Goal: Task Accomplishment & Management: Manage account settings

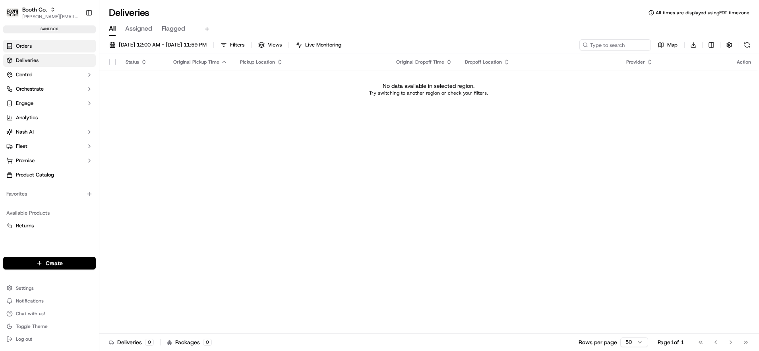
click at [29, 46] on span "Orders" at bounding box center [24, 46] width 16 height 7
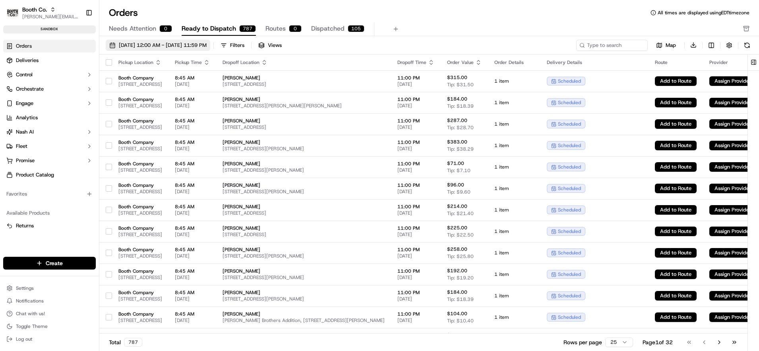
click at [171, 43] on span "[DATE] 12:00 AM - [DATE] 11:59 PM" at bounding box center [163, 45] width 88 height 7
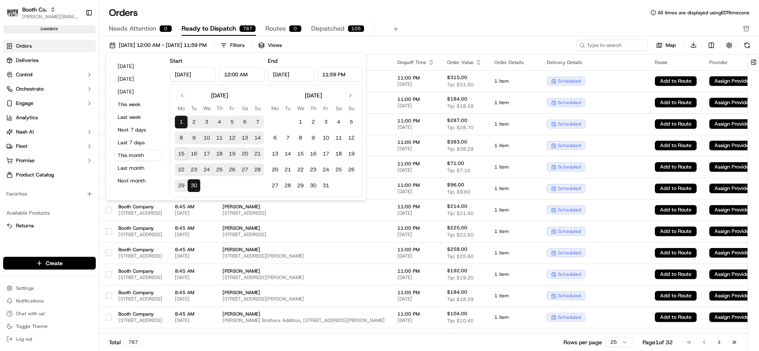
click at [207, 157] on button "17" at bounding box center [206, 153] width 13 height 13
type input "[DATE]"
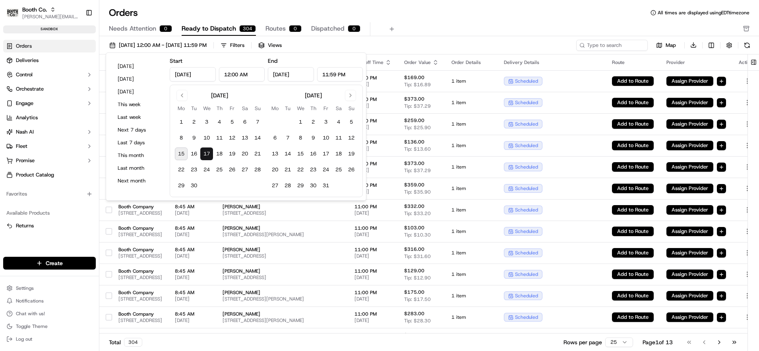
click at [487, 16] on div "Orders All times are displayed using EDT timezone" at bounding box center [428, 12] width 659 height 13
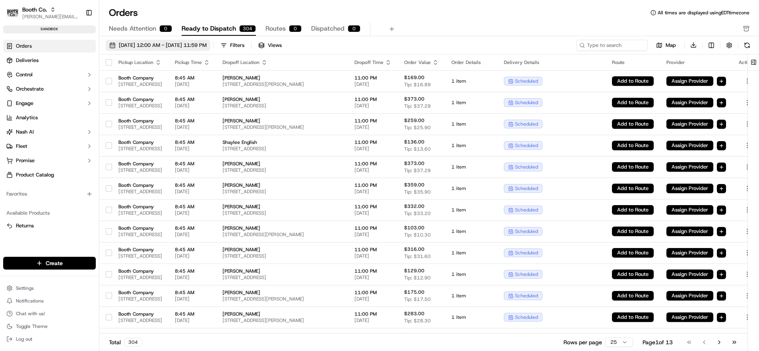
click at [191, 47] on span "[DATE] 12:00 AM - [DATE] 11:59 PM" at bounding box center [163, 45] width 88 height 7
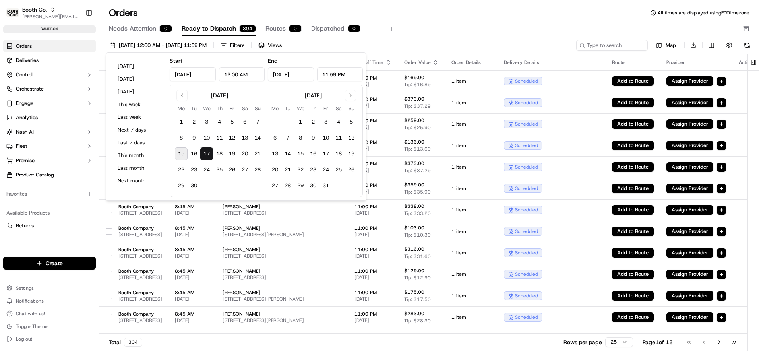
click at [437, 23] on div "Needs Attention 0 Ready to Dispatch 304 Routes 0 Dispatched 0" at bounding box center [423, 29] width 629 height 14
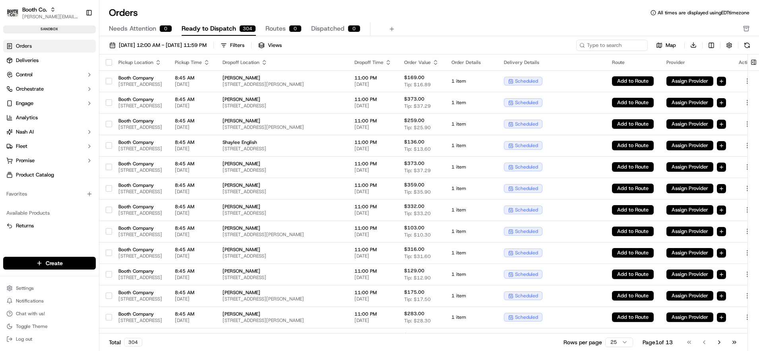
click at [208, 29] on span "Ready to Dispatch" at bounding box center [209, 29] width 54 height 10
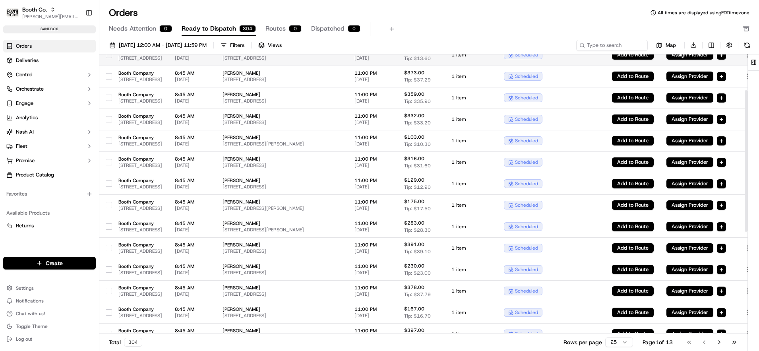
scroll to position [273, 0]
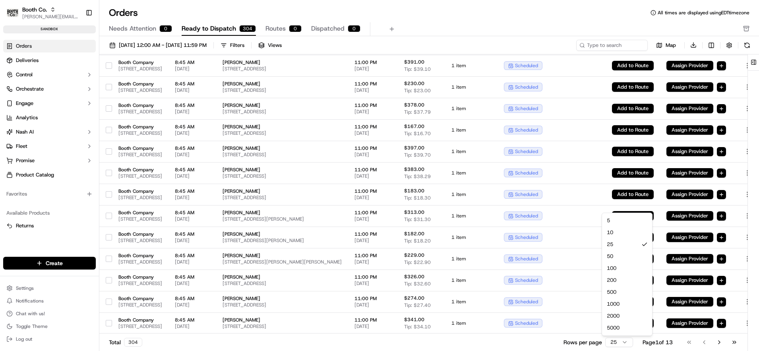
click at [625, 340] on html "Booth Co. [PERSON_NAME][EMAIL_ADDRESS][DOMAIN_NAME] Toggle Sidebar sandbox Orde…" at bounding box center [379, 175] width 759 height 351
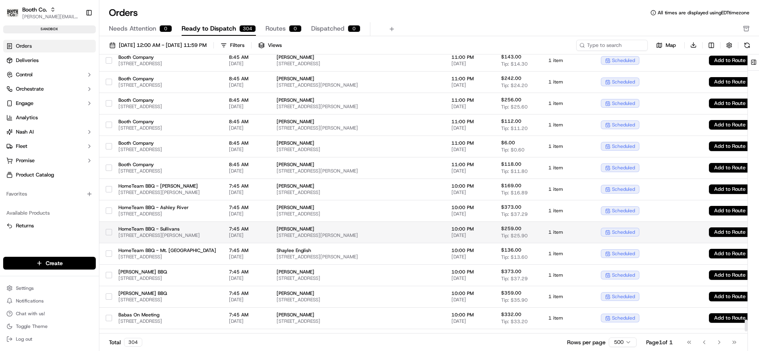
scroll to position [6197, 0]
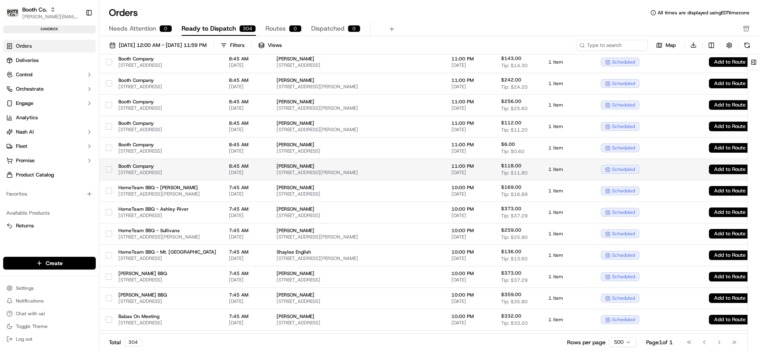
click at [109, 169] on button "button" at bounding box center [109, 169] width 6 height 6
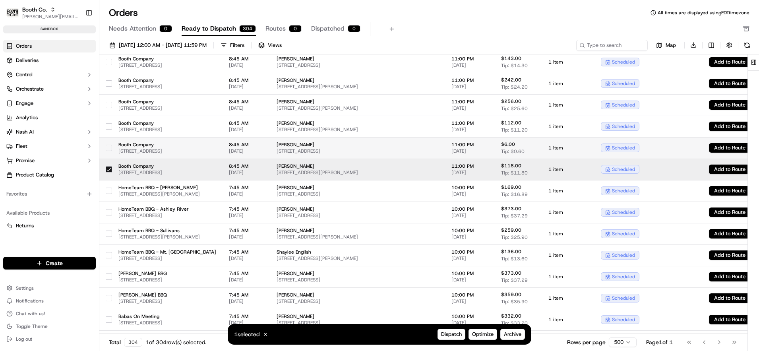
click at [110, 148] on button "button" at bounding box center [109, 148] width 6 height 6
click at [107, 167] on button "button" at bounding box center [109, 169] width 6 height 6
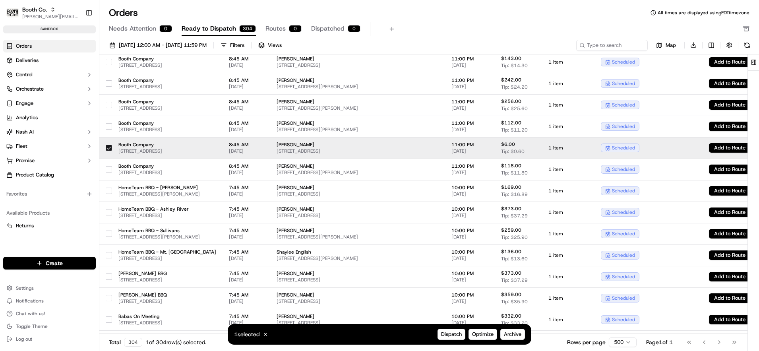
click at [108, 148] on button "button" at bounding box center [109, 148] width 6 height 6
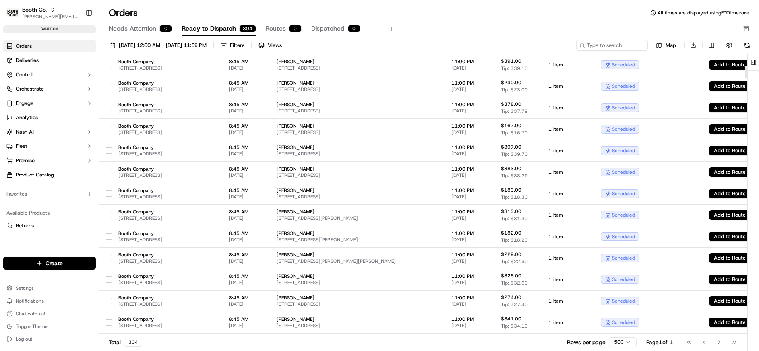
scroll to position [0, 0]
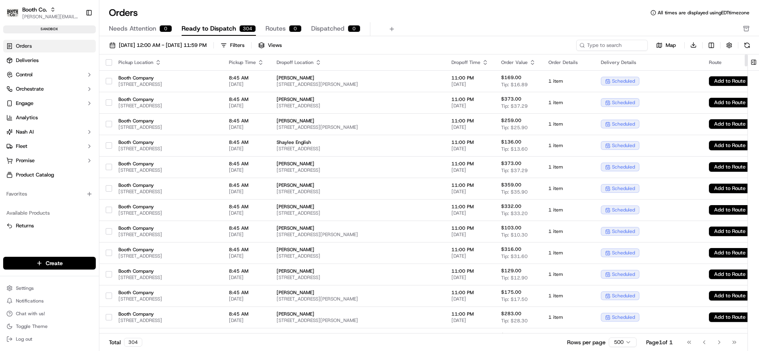
click at [110, 61] on button "button" at bounding box center [109, 62] width 6 height 6
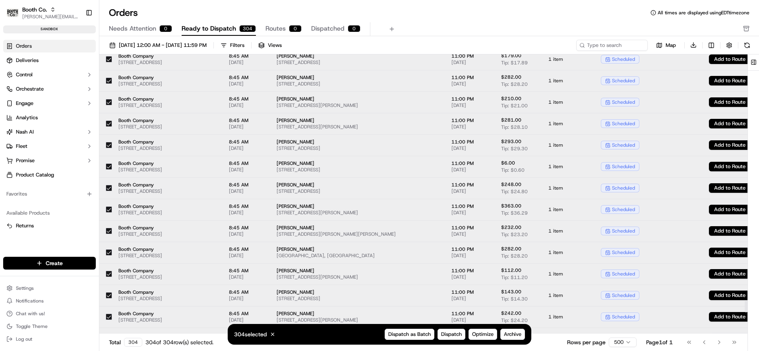
scroll to position [6258, 0]
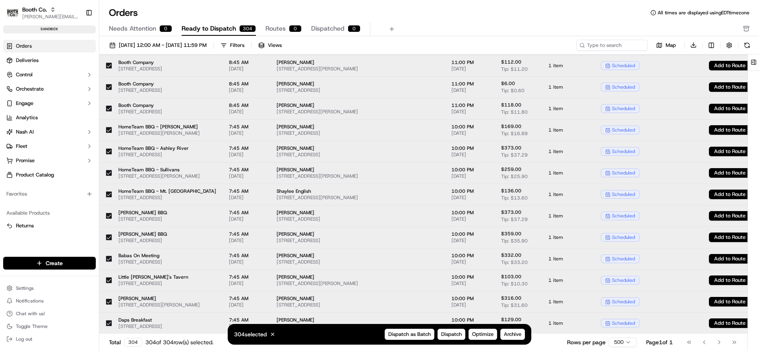
click at [108, 323] on button "button" at bounding box center [109, 323] width 6 height 6
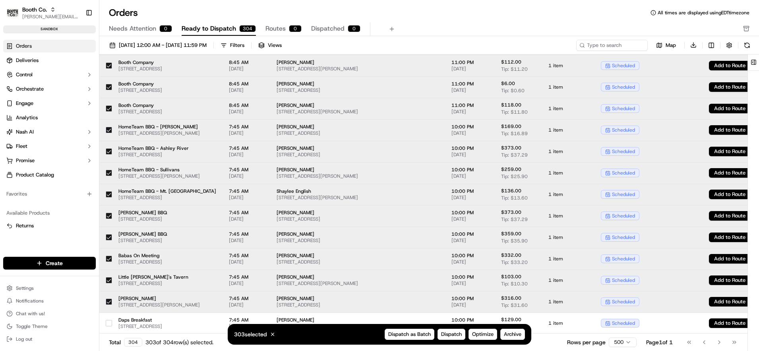
click at [109, 301] on button "button" at bounding box center [109, 301] width 6 height 6
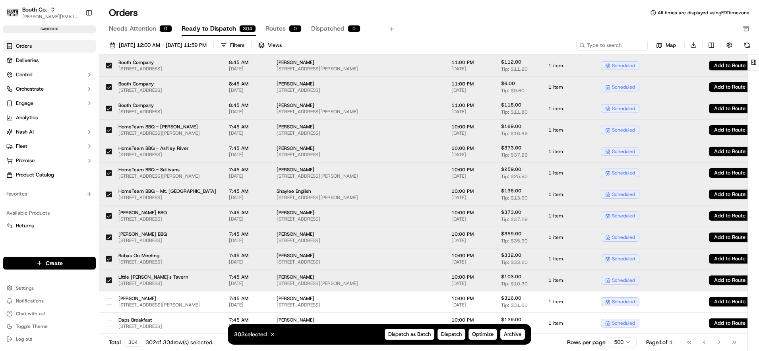
click at [109, 282] on button "button" at bounding box center [109, 280] width 6 height 6
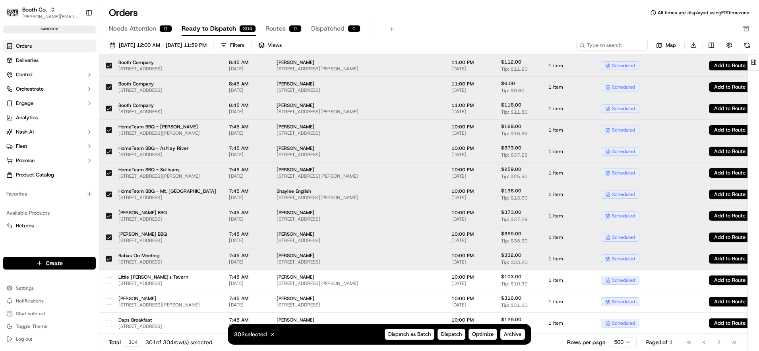
click at [109, 261] on button "button" at bounding box center [109, 258] width 6 height 6
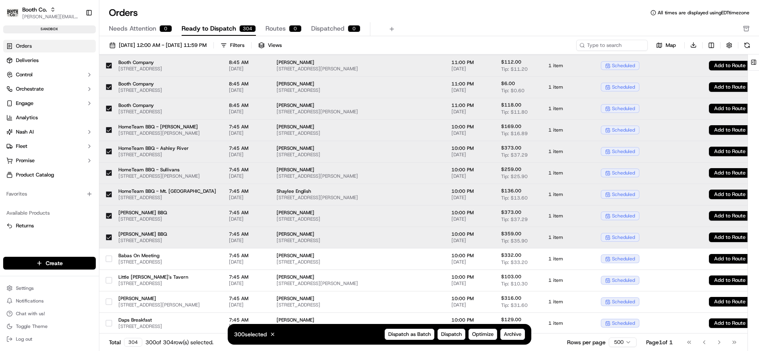
click at [109, 237] on button "button" at bounding box center [109, 237] width 6 height 6
click at [110, 217] on button "button" at bounding box center [109, 216] width 6 height 6
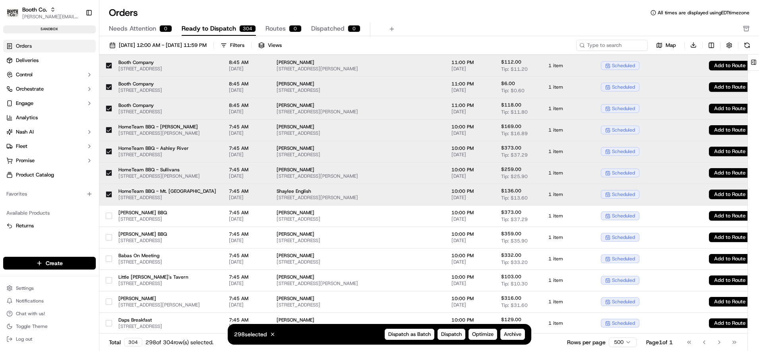
click at [107, 194] on button "button" at bounding box center [109, 194] width 6 height 6
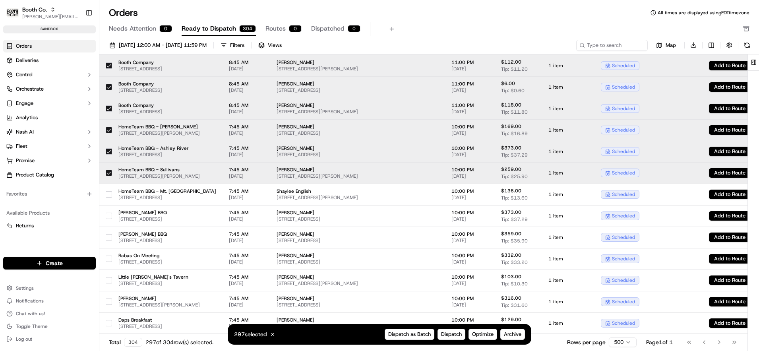
click at [106, 173] on button "button" at bounding box center [109, 173] width 6 height 6
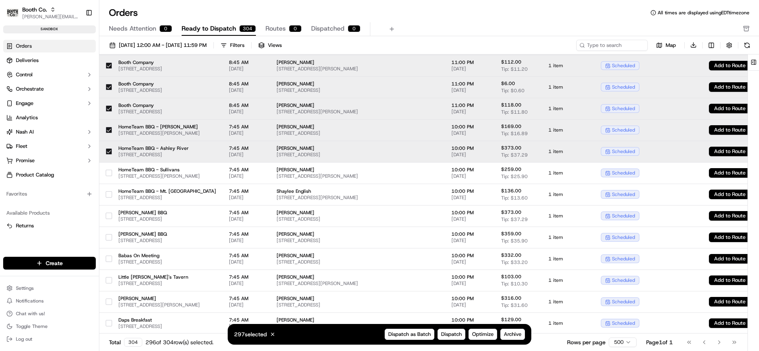
click at [109, 149] on button "button" at bounding box center [109, 151] width 6 height 6
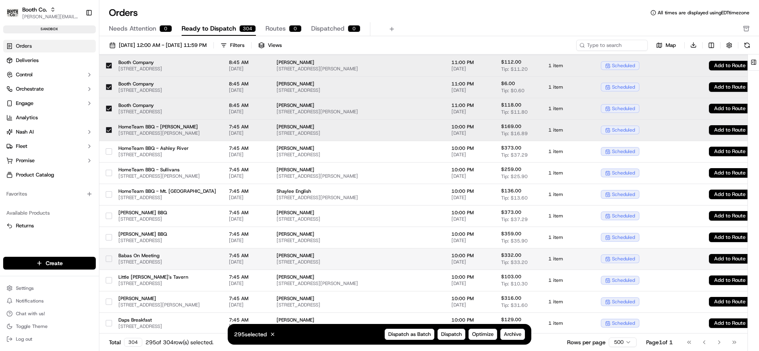
drag, startPoint x: 109, startPoint y: 132, endPoint x: 296, endPoint y: 256, distance: 224.7
click at [109, 132] on button "button" at bounding box center [109, 130] width 6 height 6
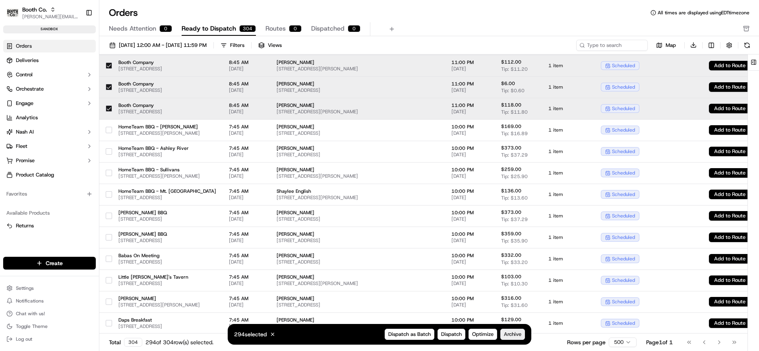
click at [508, 335] on span "Archive" at bounding box center [512, 334] width 17 height 7
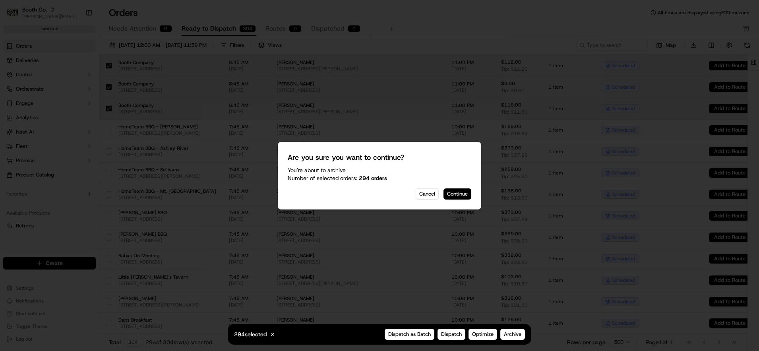
click at [451, 189] on button "Continue" at bounding box center [457, 193] width 28 height 11
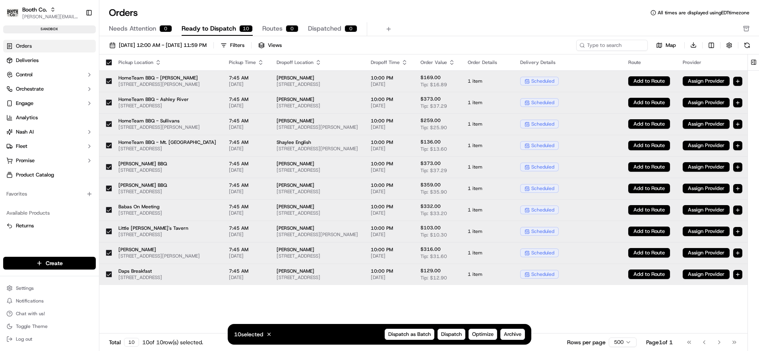
click at [110, 61] on button "button" at bounding box center [109, 62] width 6 height 6
